Goal: Task Accomplishment & Management: Manage account settings

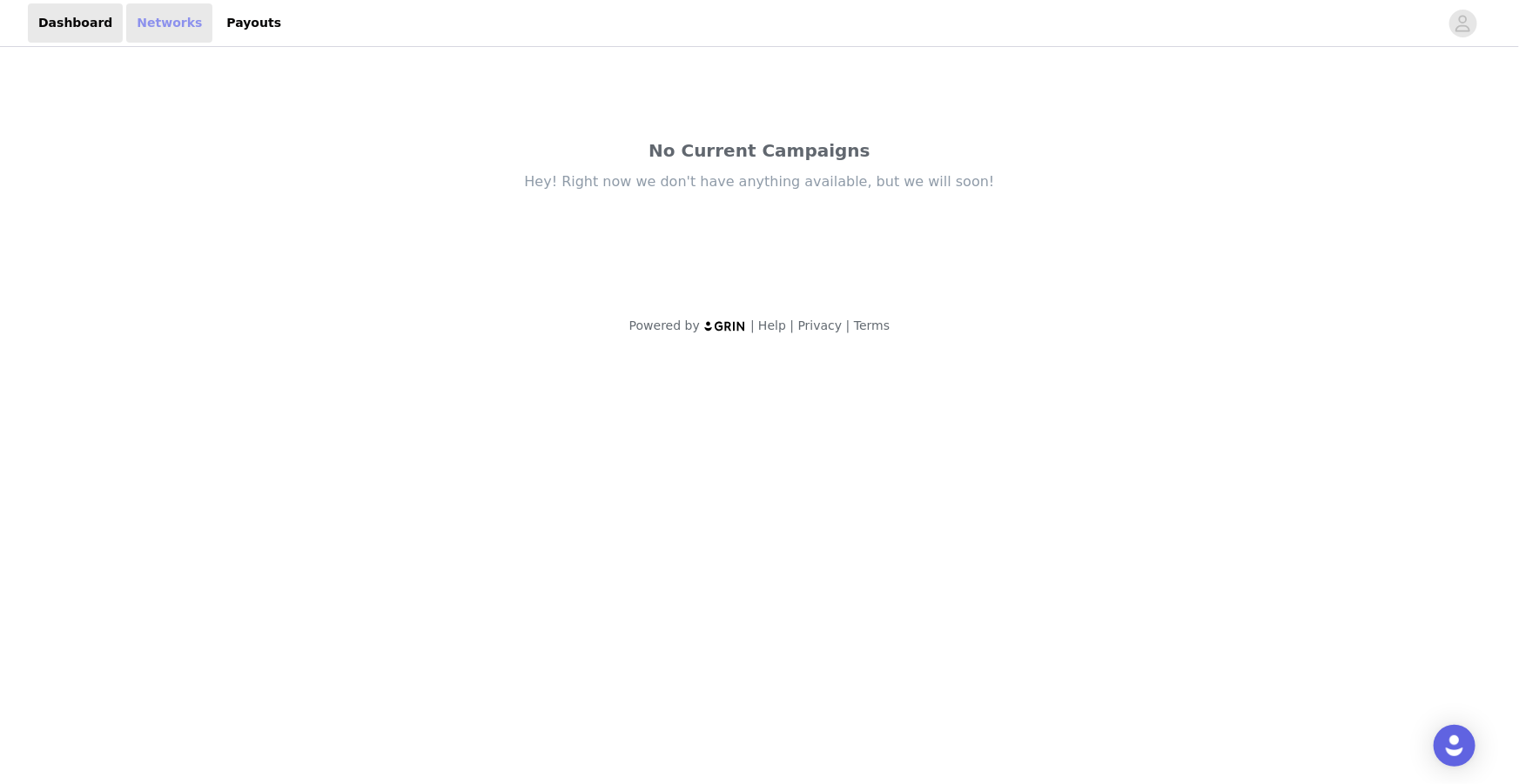
click at [150, 17] on link "Networks" at bounding box center [169, 23] width 86 height 39
click at [1471, 29] on icon "avatar" at bounding box center [1463, 23] width 17 height 28
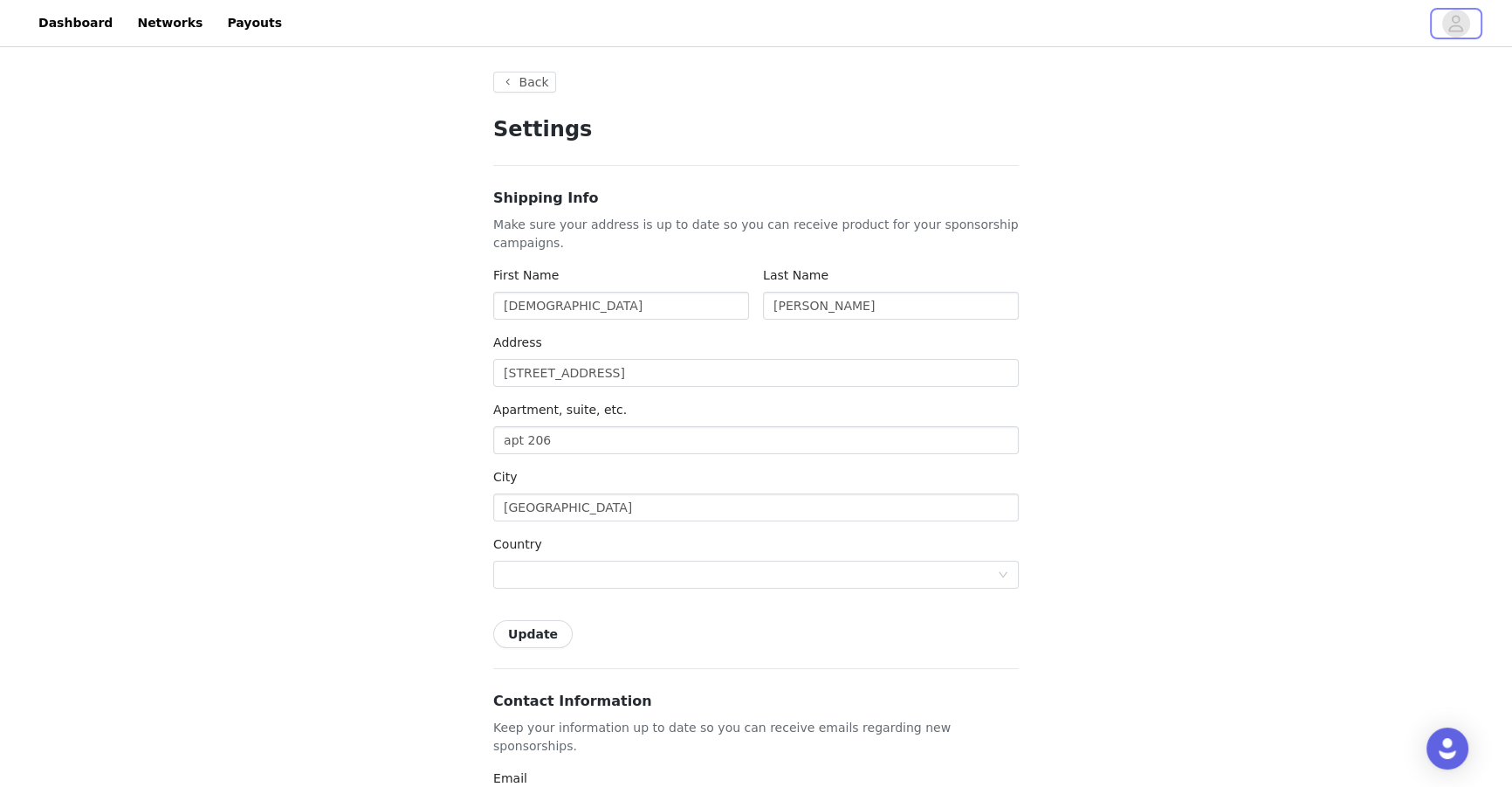
type input "+1 ([GEOGRAPHIC_DATA])"
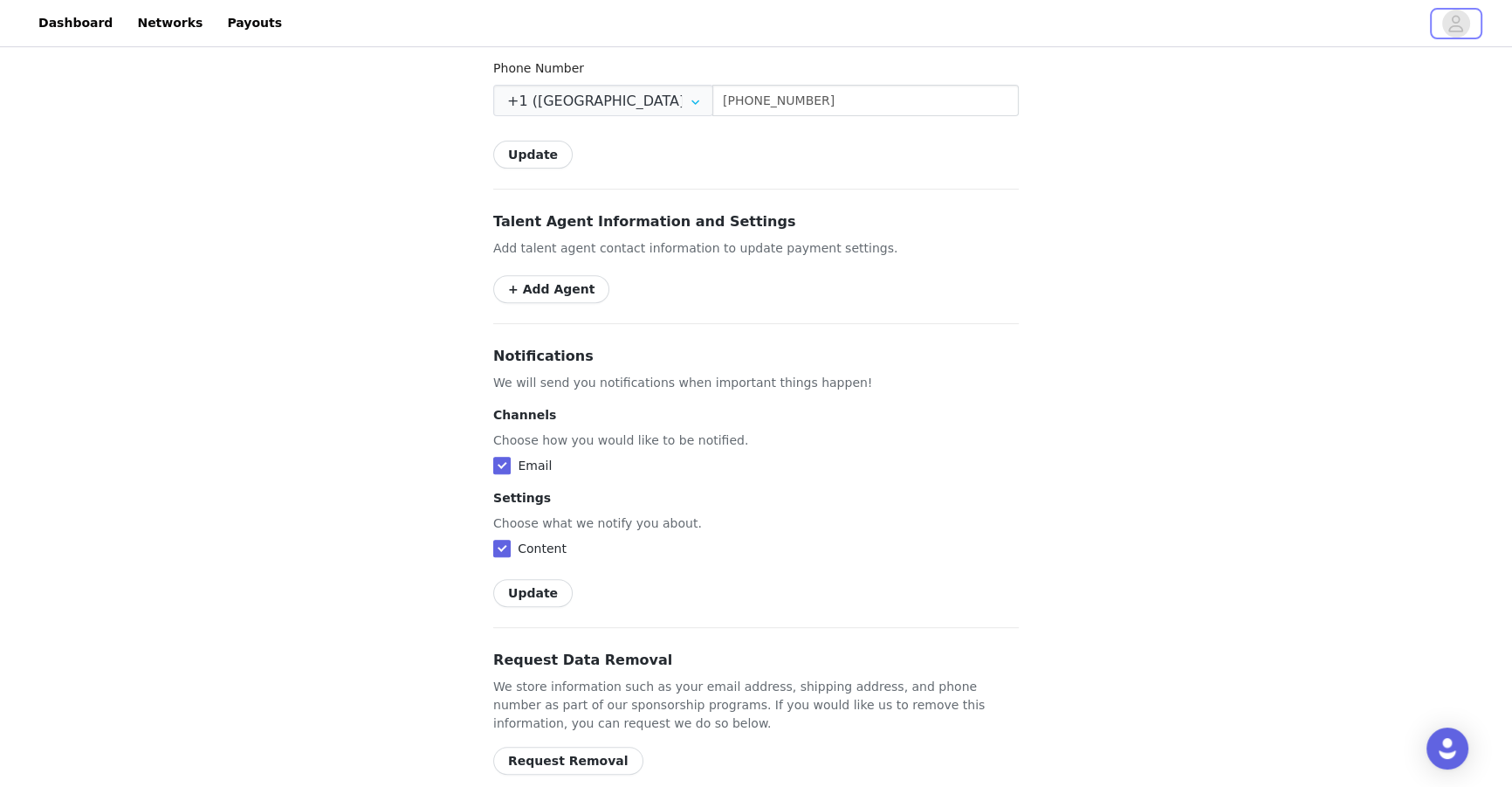
scroll to position [863, 0]
